Goal: Task Accomplishment & Management: Manage account settings

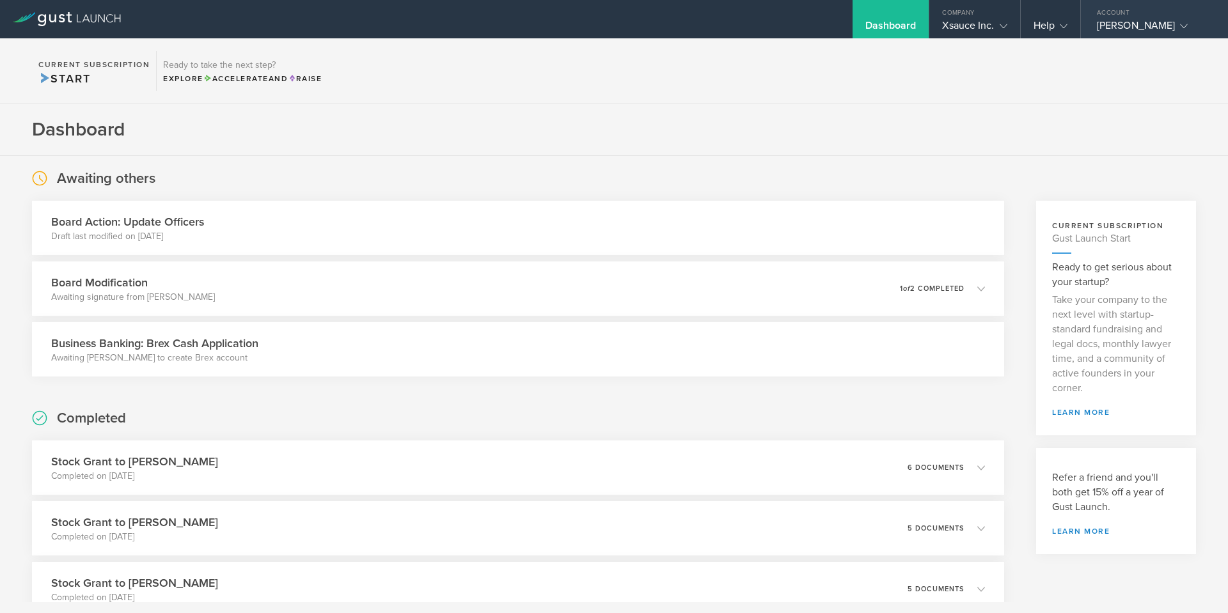
click at [1148, 27] on div "[PERSON_NAME]" at bounding box center [1150, 28] width 109 height 19
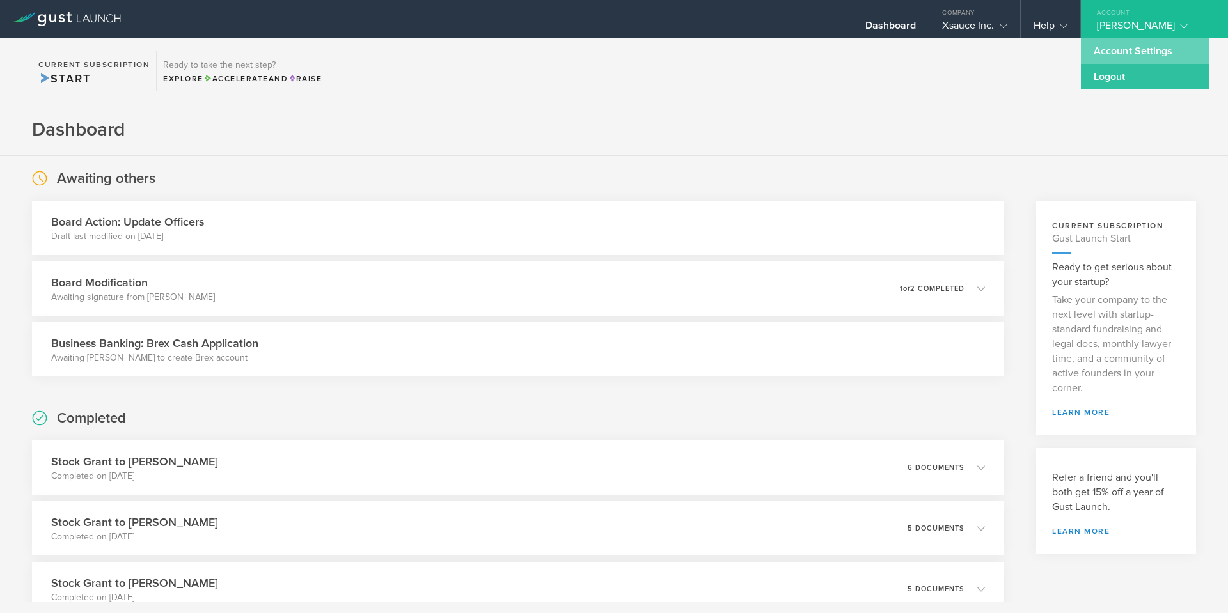
click at [1135, 54] on link "Account Settings" at bounding box center [1144, 51] width 128 height 26
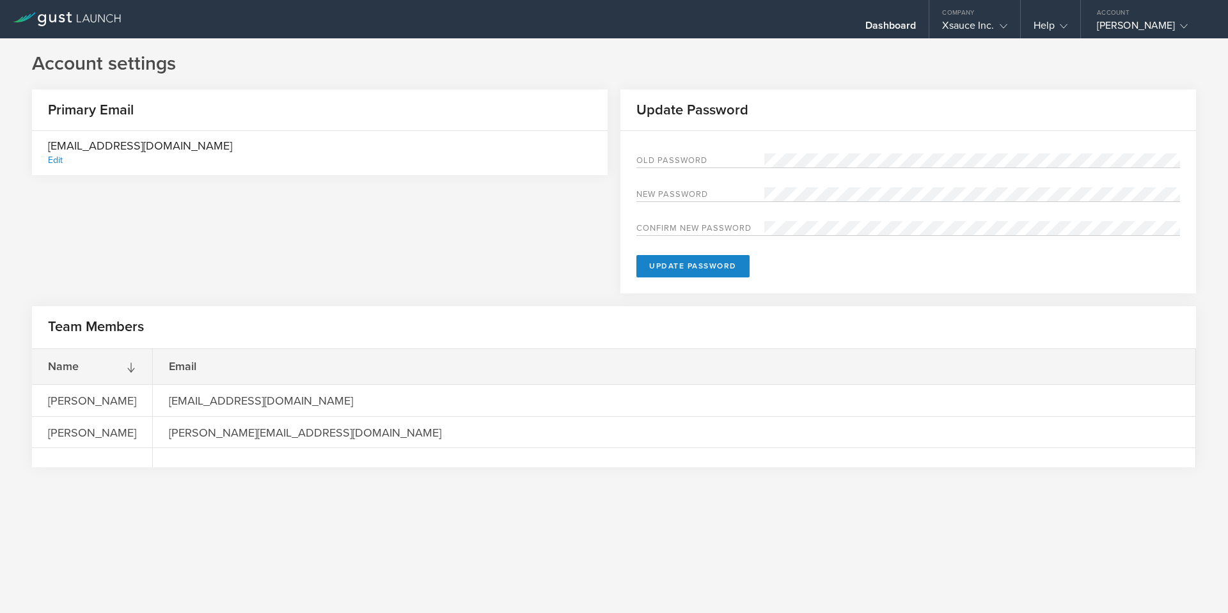
click at [57, 163] on div "Edit" at bounding box center [55, 160] width 15 height 11
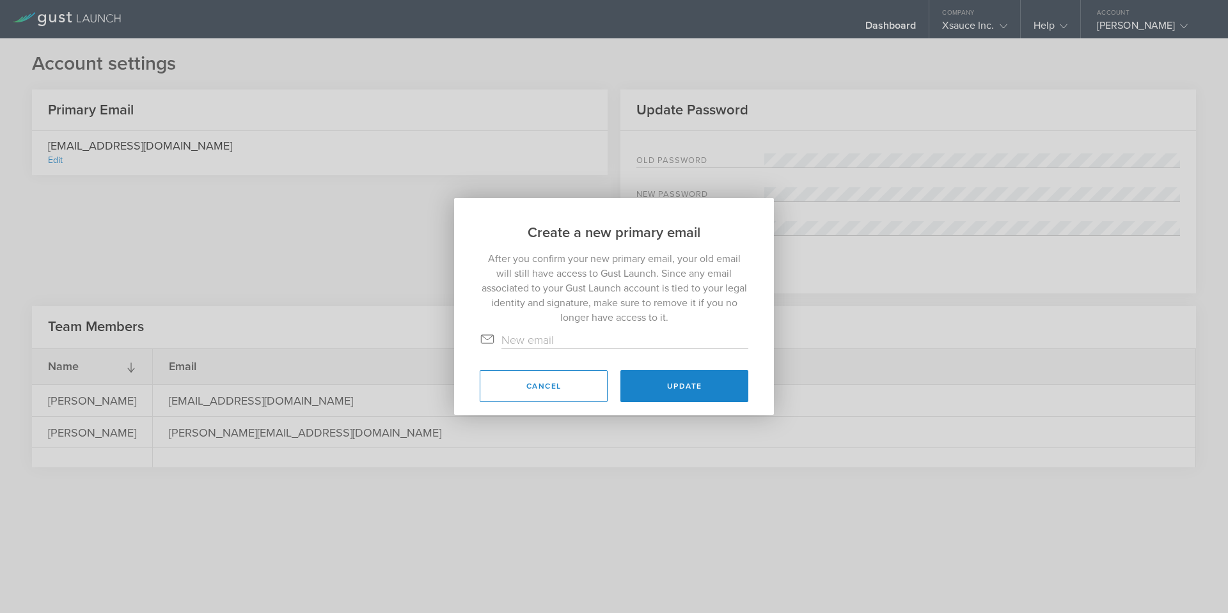
click at [579, 343] on input "text" at bounding box center [624, 340] width 247 height 17
paste input "zach@playwage.io."
type input "zach@playwage.io."
click at [571, 390] on button "Cancel" at bounding box center [543, 386] width 128 height 32
